Goal: Task Accomplishment & Management: Manage account settings

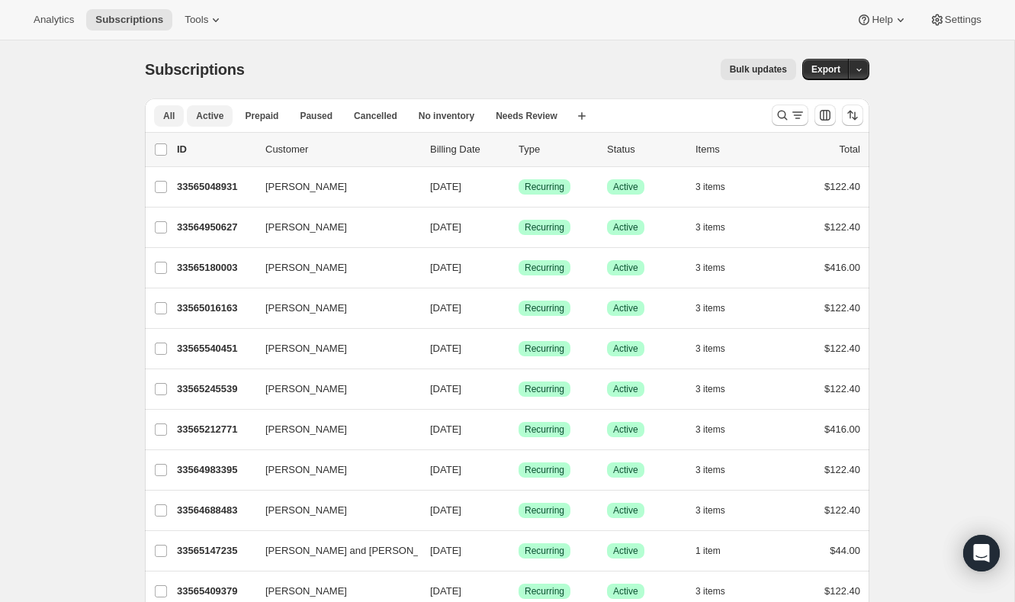
click at [224, 118] on button "Active" at bounding box center [210, 115] width 46 height 21
click at [189, 13] on button "Tools" at bounding box center [203, 19] width 57 height 21
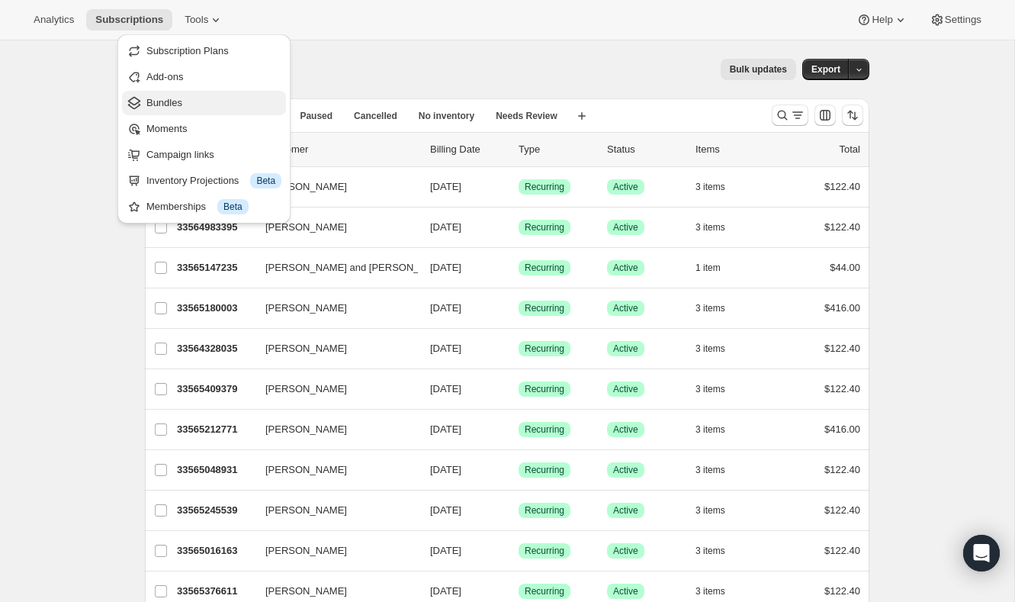
click at [196, 105] on span "Bundles" at bounding box center [213, 102] width 135 height 15
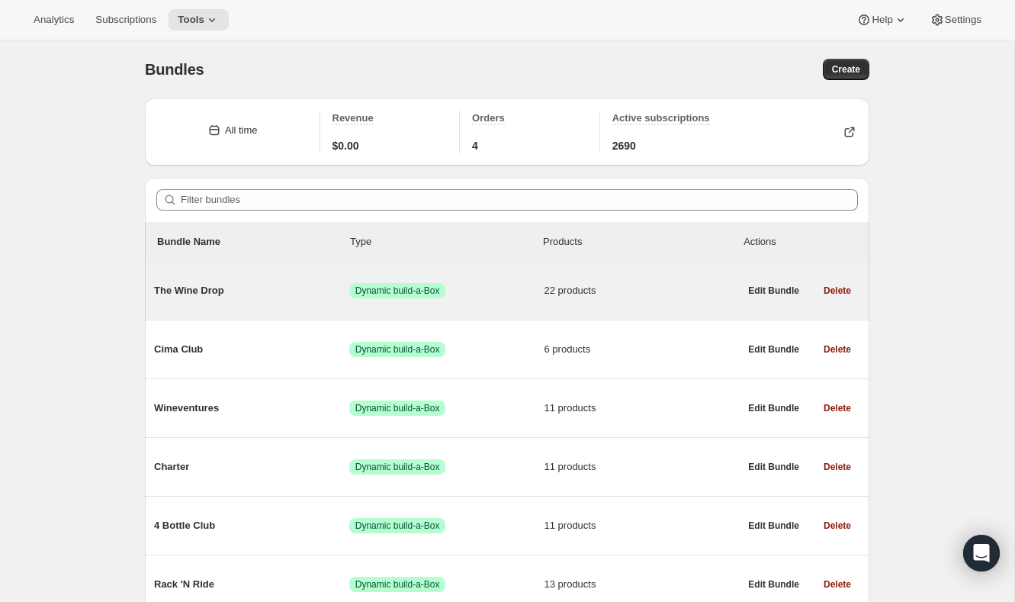
click at [214, 296] on span "The Wine Drop" at bounding box center [251, 290] width 195 height 15
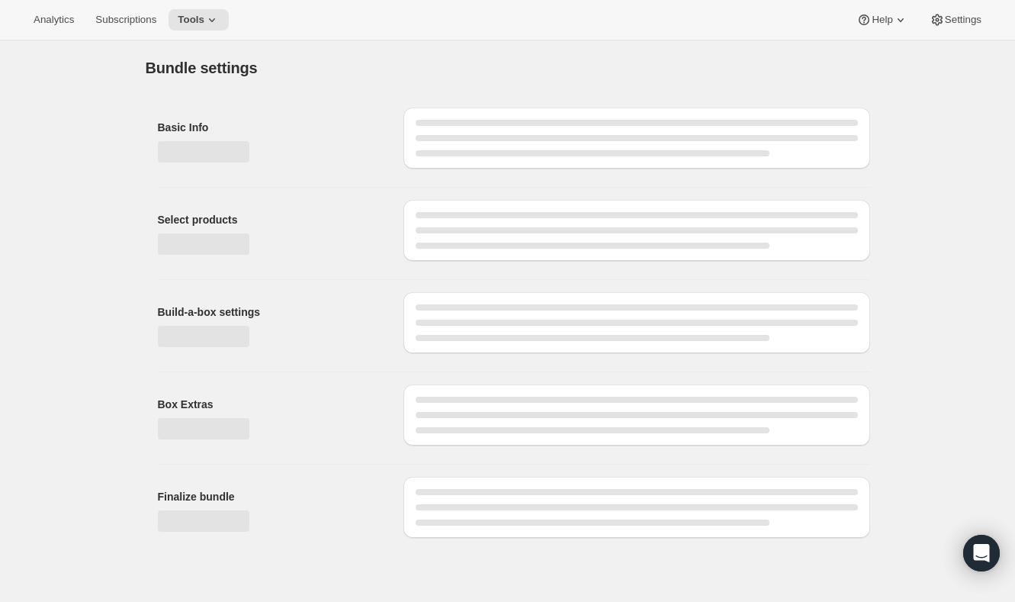
type input "The Wine Drop"
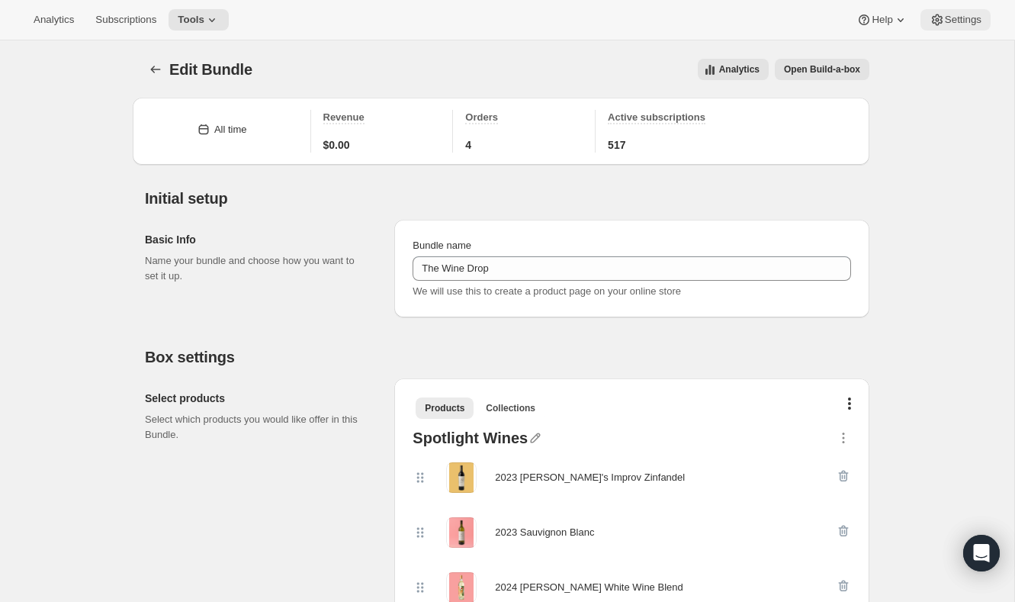
click at [930, 15] on icon at bounding box center [937, 19] width 15 height 15
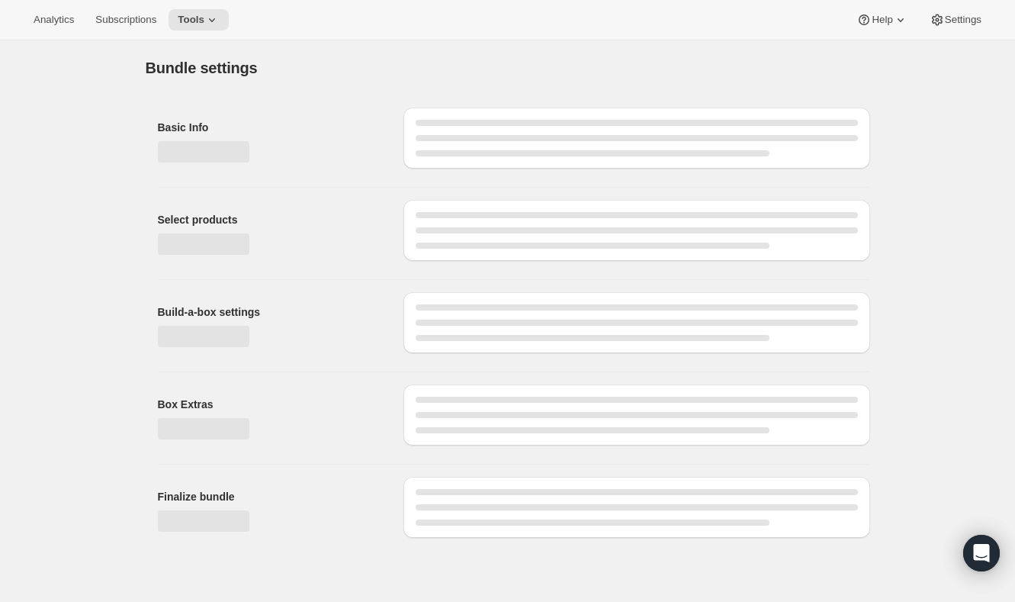
type input "The Wine Drop"
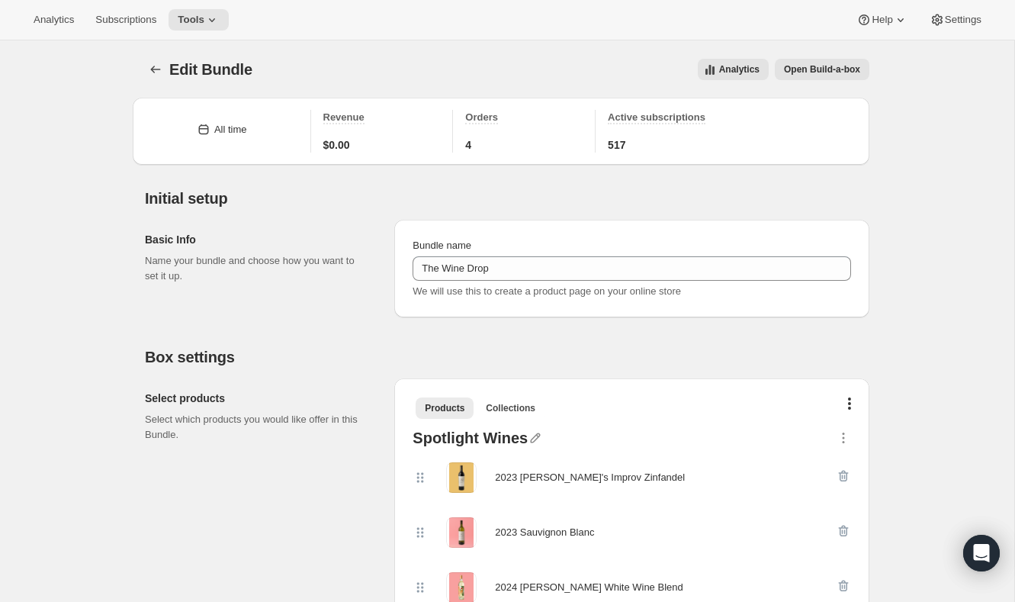
click at [635, 175] on div "Initial setup Basic Info Name your bundle and choose how you want to set it up.…" at bounding box center [501, 241] width 737 height 153
click at [185, 6] on div "Analytics Subscriptions Tools Help Settings" at bounding box center [507, 20] width 1015 height 40
click at [218, 19] on icon at bounding box center [211, 19] width 15 height 15
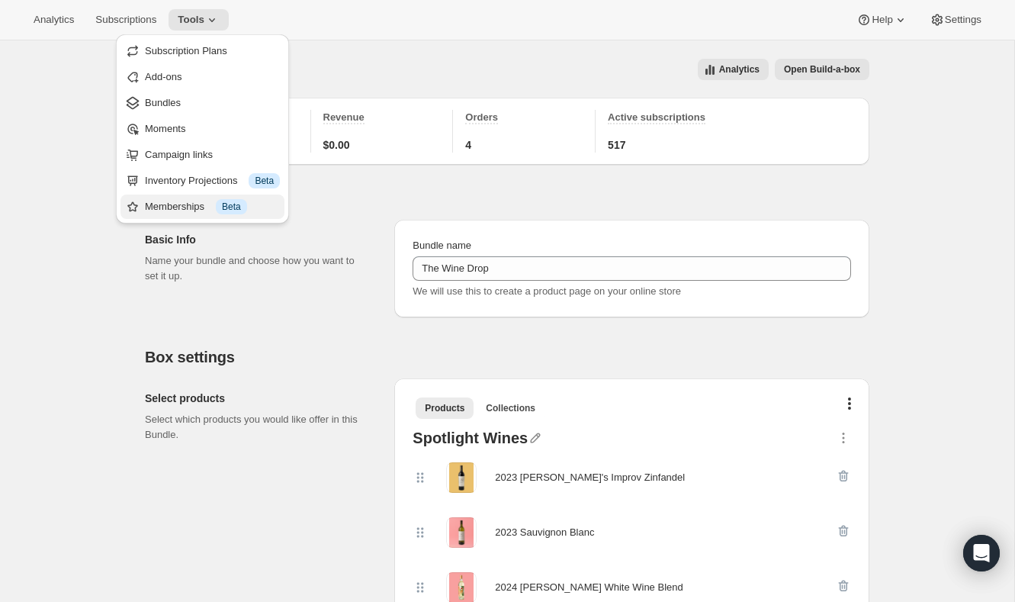
click at [212, 211] on div "Memberships Info Beta" at bounding box center [212, 206] width 135 height 15
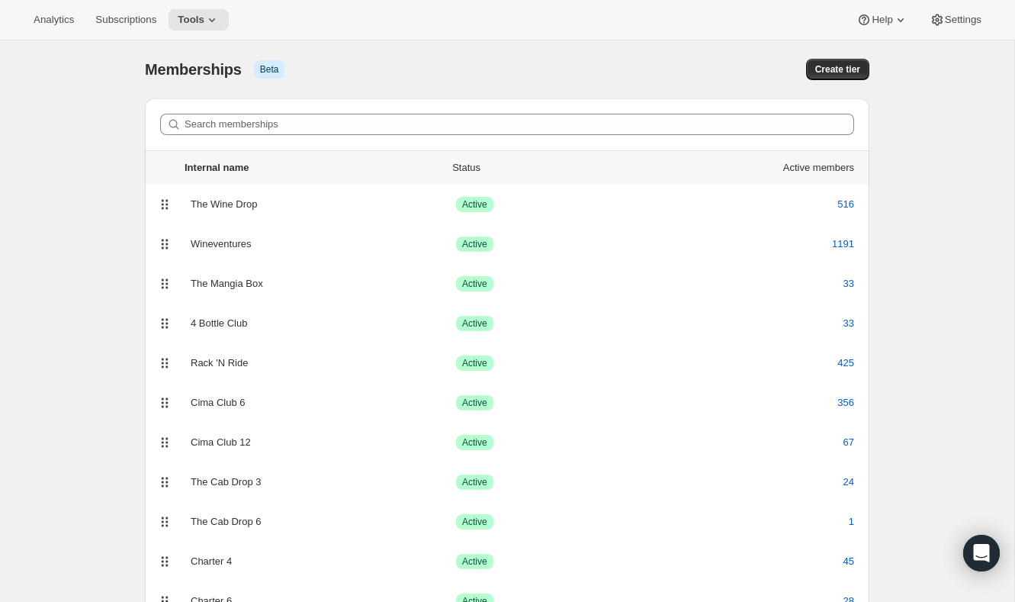
click at [127, 207] on div "[object Object]. This page is ready Memberships Info Beta Create tier Search me…" at bounding box center [507, 373] width 761 height 666
click at [70, 156] on div "[object Object]. This page is ready Memberships Info Beta Create tier Search me…" at bounding box center [507, 373] width 1014 height 666
click at [113, 124] on div "[object Object]. This page is ready Memberships Info Beta Create tier Search me…" at bounding box center [507, 373] width 1014 height 666
click at [101, 107] on div "[object Object]. This page is ready Memberships Info Beta Create tier Search me…" at bounding box center [507, 373] width 1014 height 666
click at [89, 82] on div "[object Object]. This page is ready Memberships Info Beta Create tier Search me…" at bounding box center [507, 373] width 1014 height 666
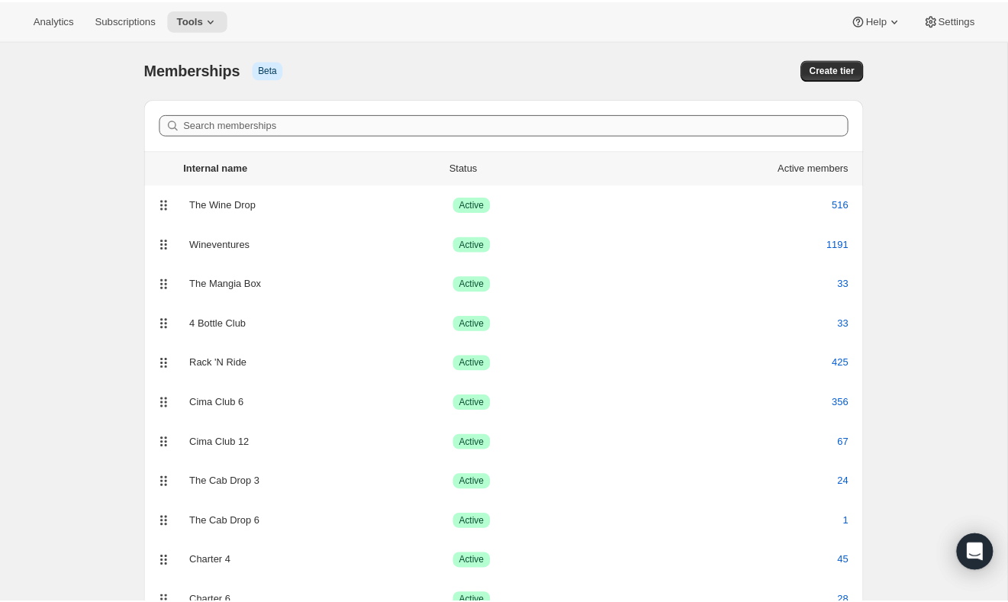
scroll to position [104, 0]
